Goal: Information Seeking & Learning: Check status

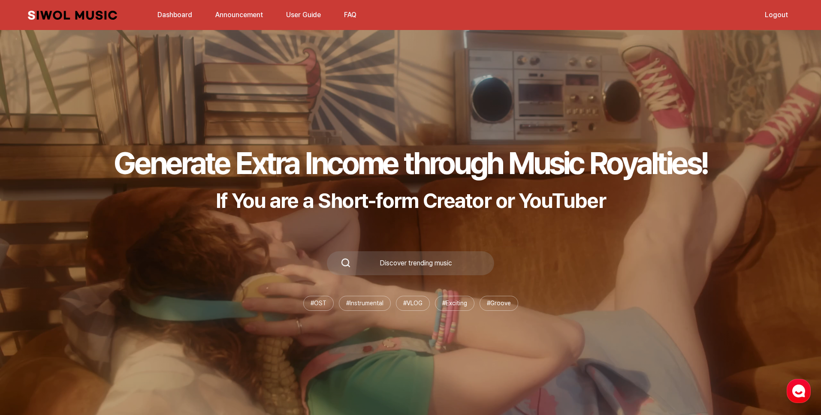
click at [181, 17] on link "Dashboard" at bounding box center [174, 15] width 45 height 18
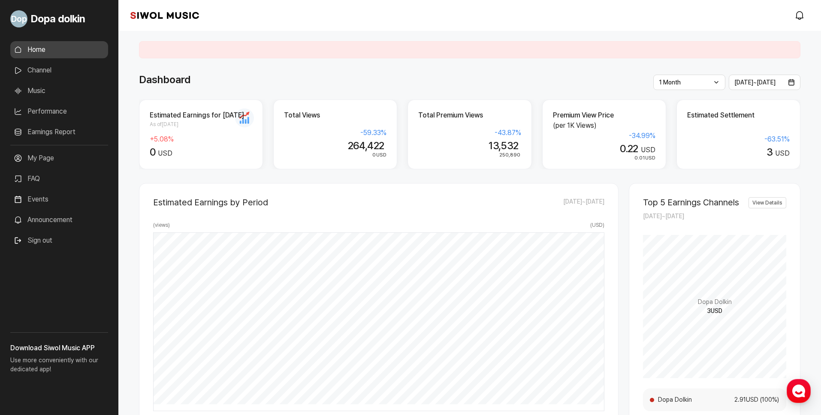
click at [55, 134] on link "Earnings Report" at bounding box center [59, 132] width 98 height 17
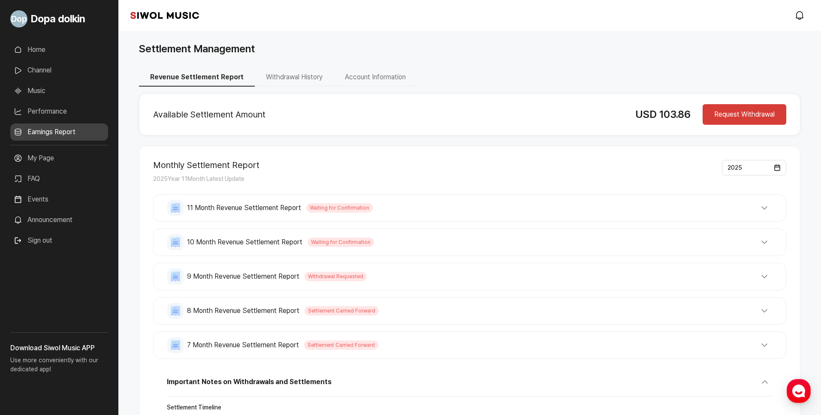
click at [362, 78] on button "Account Information" at bounding box center [375, 78] width 83 height 18
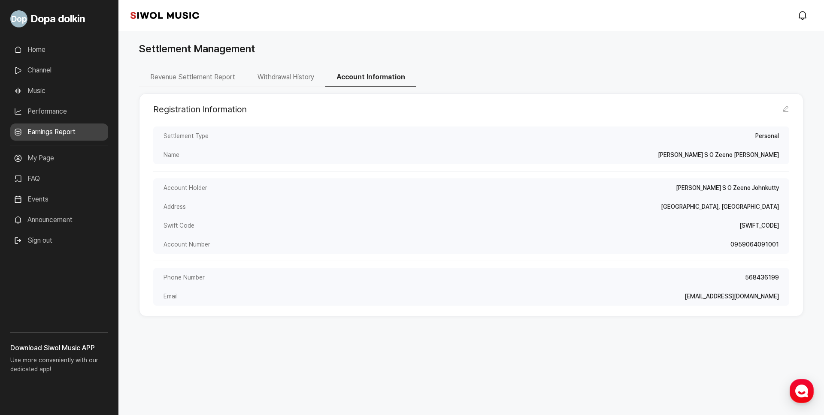
click at [305, 78] on button "Withdrawal History" at bounding box center [285, 78] width 79 height 18
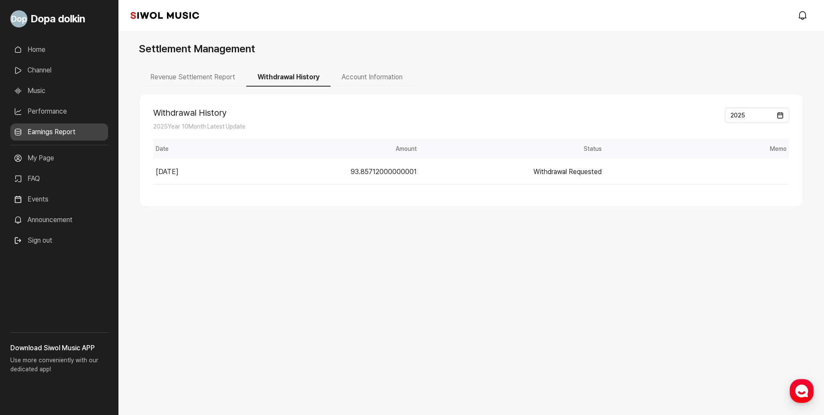
click at [376, 174] on td "93.85712000000001" at bounding box center [327, 172] width 185 height 26
drag, startPoint x: 355, startPoint y: 173, endPoint x: 414, endPoint y: 176, distance: 58.9
click at [414, 173] on td "93.85712000000001" at bounding box center [327, 172] width 185 height 26
click at [414, 199] on div "Withdrawal History 2025 Year 10 Month Latest Update 2025 Withdrawal History Tab…" at bounding box center [471, 151] width 664 height 114
click at [227, 77] on button "Revenue Settlement Report" at bounding box center [192, 78] width 107 height 18
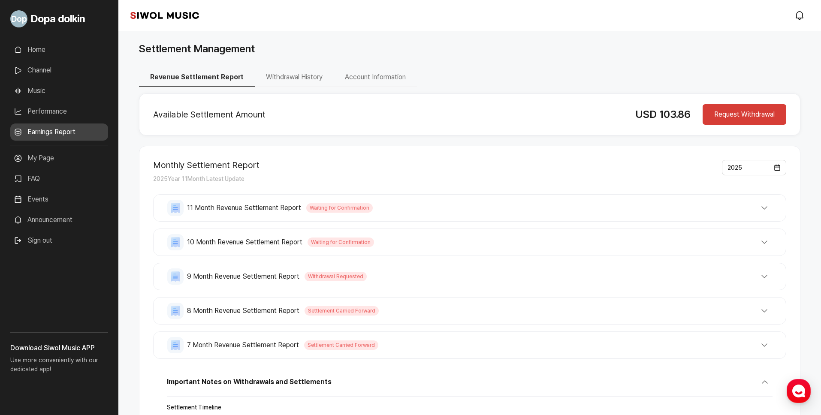
click at [218, 80] on button "Revenue Settlement Report" at bounding box center [197, 78] width 116 height 18
drag, startPoint x: 635, startPoint y: 118, endPoint x: 688, endPoint y: 121, distance: 53.3
click at [688, 121] on div "USD 103.86" at bounding box center [664, 114] width 57 height 15
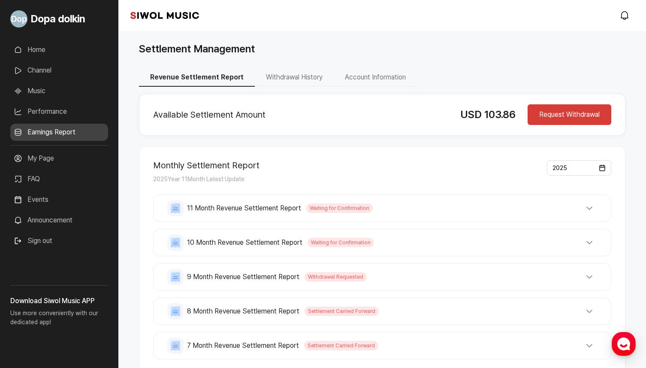
click at [425, 150] on div "Monthly Settlement Report 2025 Year 11 Month Latest Update 2025 11 Month Revenu…" at bounding box center [382, 374] width 487 height 456
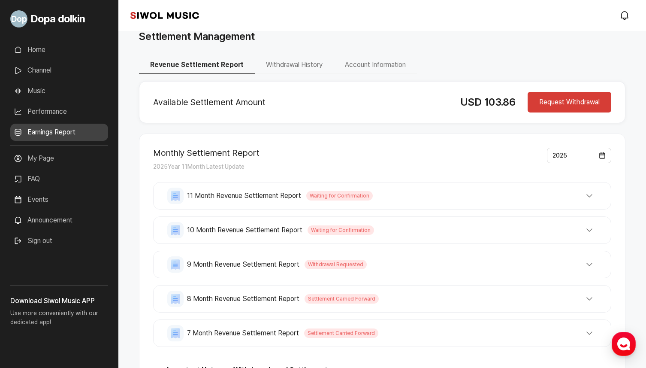
click at [401, 223] on button "10 Month Revenue Settlement Report Waiting for Confirmation" at bounding box center [382, 230] width 430 height 16
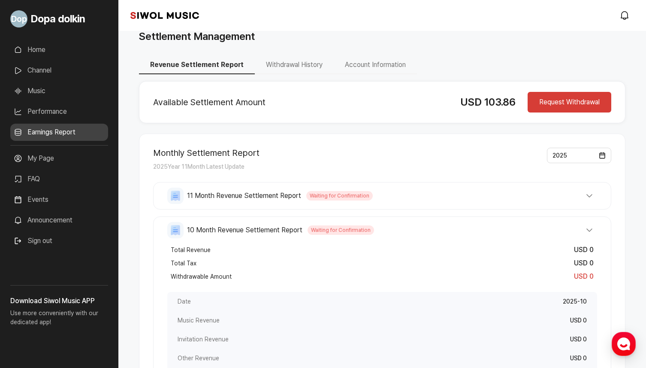
click at [416, 205] on div "11 Month Revenue Settlement Report Waiting for Confirmation Total Revenue USD 0…" at bounding box center [382, 195] width 458 height 27
click at [430, 203] on button "11 Month Revenue Settlement Report Waiting for Confirmation" at bounding box center [382, 196] width 430 height 16
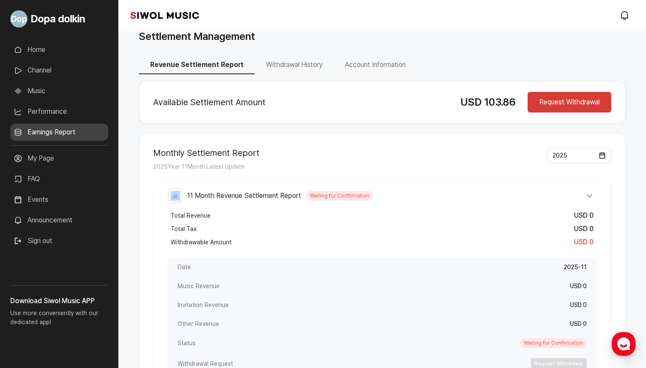
click at [417, 197] on button "11 Month Revenue Settlement Report Waiting for Confirmation" at bounding box center [382, 196] width 430 height 16
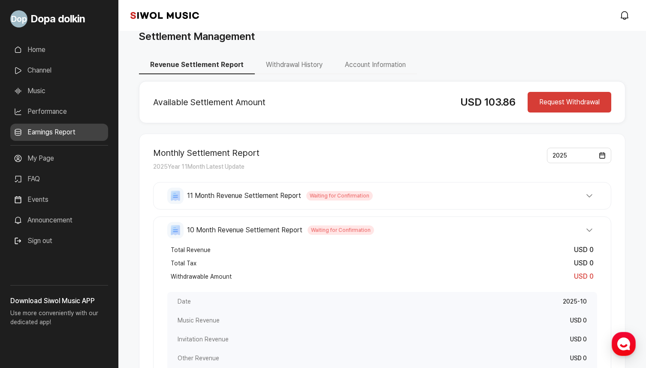
click at [412, 231] on button "10 Month Revenue Settlement Report Waiting for Confirmation" at bounding box center [382, 230] width 430 height 16
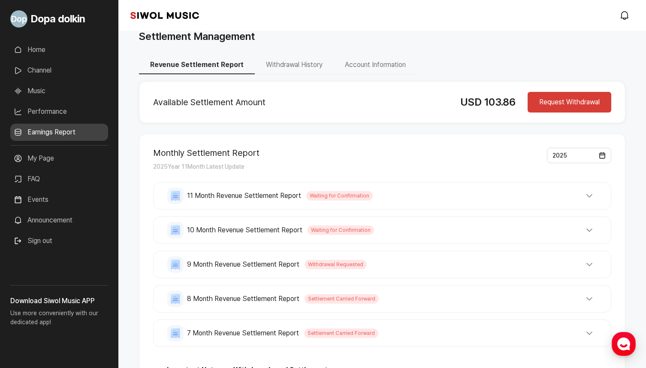
click at [395, 264] on button "9 Month Revenue Settlement Report Withdrawal Requested" at bounding box center [382, 264] width 430 height 16
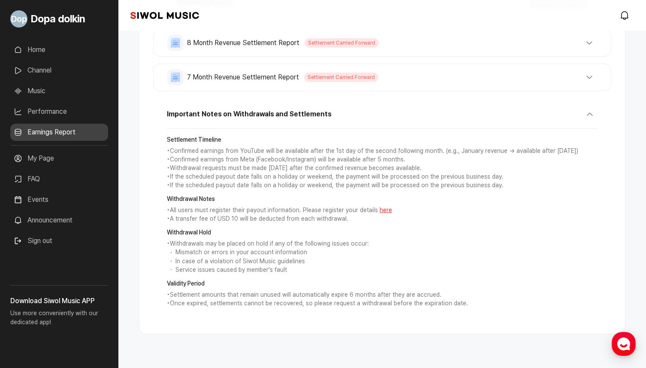
scroll to position [738, 0]
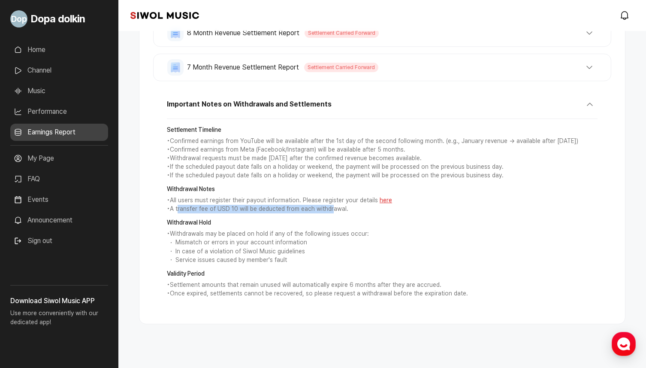
drag, startPoint x: 179, startPoint y: 206, endPoint x: 328, endPoint y: 209, distance: 149.4
click at [329, 210] on p "• A transfer fee of USD 10 will be deducted from each withdrawal." at bounding box center [382, 209] width 431 height 9
click at [375, 206] on p "• A transfer fee of USD 10 will be deducted from each withdrawal." at bounding box center [382, 209] width 431 height 9
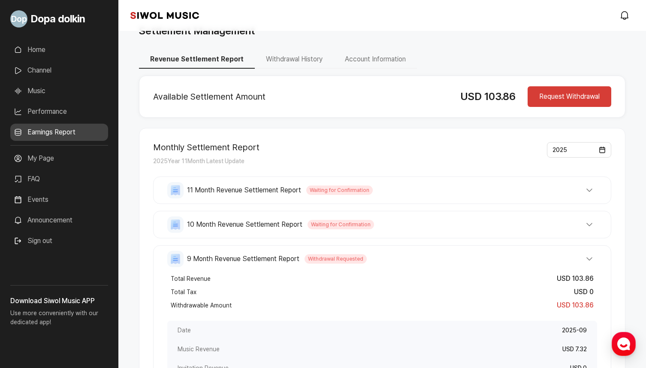
scroll to position [17, 0]
drag, startPoint x: 440, startPoint y: 97, endPoint x: 497, endPoint y: 100, distance: 57.2
click at [497, 100] on div "Available Settlement Amount USD 103.86 Request Withdrawal" at bounding box center [382, 97] width 458 height 21
click at [466, 97] on span "USD 103.86" at bounding box center [487, 97] width 55 height 12
drag, startPoint x: 445, startPoint y: 95, endPoint x: 507, endPoint y: 97, distance: 62.7
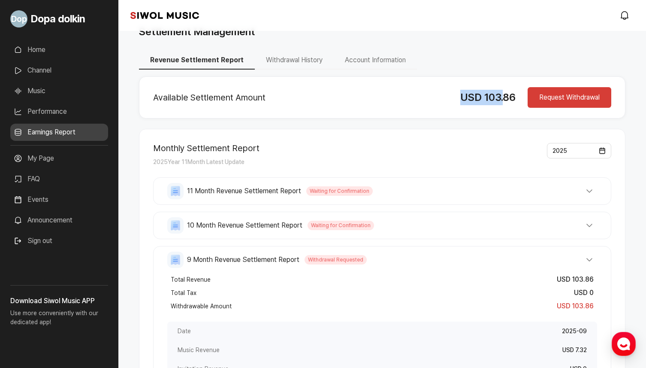
click at [506, 96] on div "Available Settlement Amount USD 103.86 Request Withdrawal" at bounding box center [382, 97] width 458 height 21
click at [507, 97] on span "USD 103.86" at bounding box center [487, 97] width 55 height 12
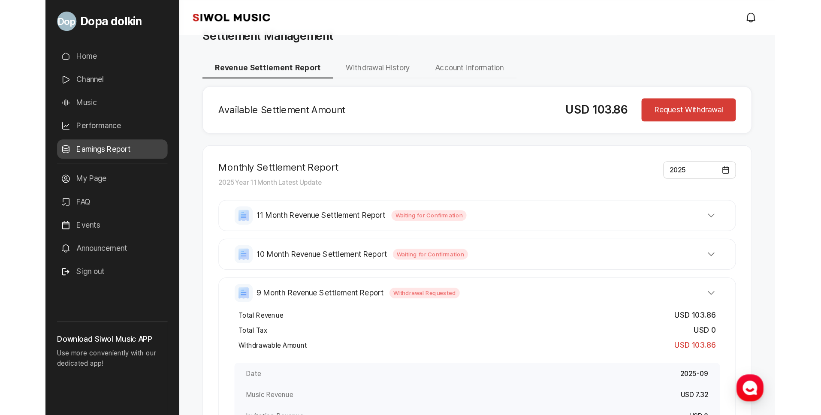
scroll to position [18, 0]
